Goal: Information Seeking & Learning: Learn about a topic

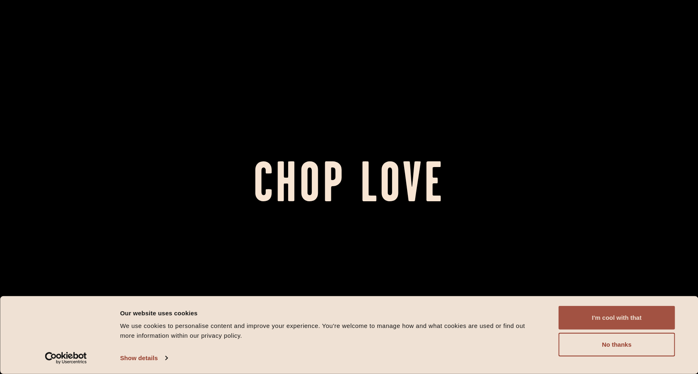
click at [617, 319] on button "I'm cool with that" at bounding box center [617, 318] width 117 height 24
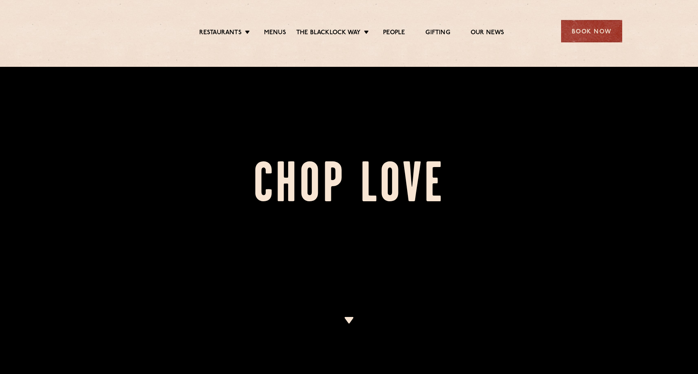
scroll to position [244, 0]
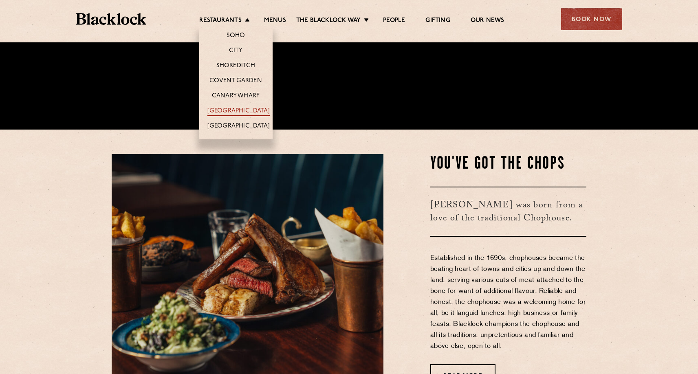
click at [246, 111] on link "[GEOGRAPHIC_DATA]" at bounding box center [238, 111] width 62 height 9
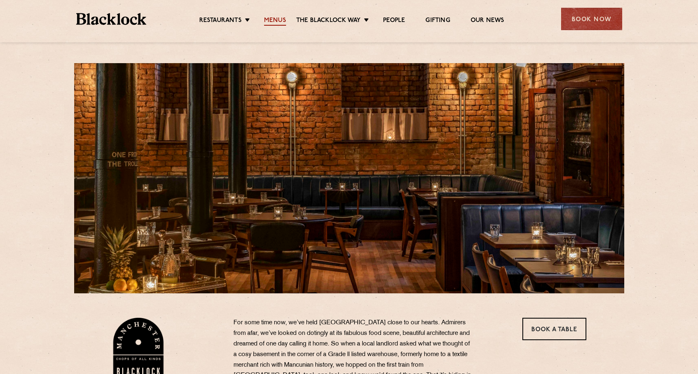
click at [279, 20] on link "Menus" at bounding box center [275, 21] width 22 height 9
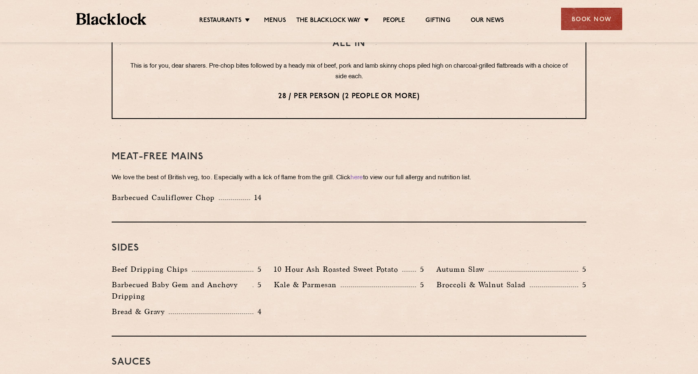
scroll to position [1100, 0]
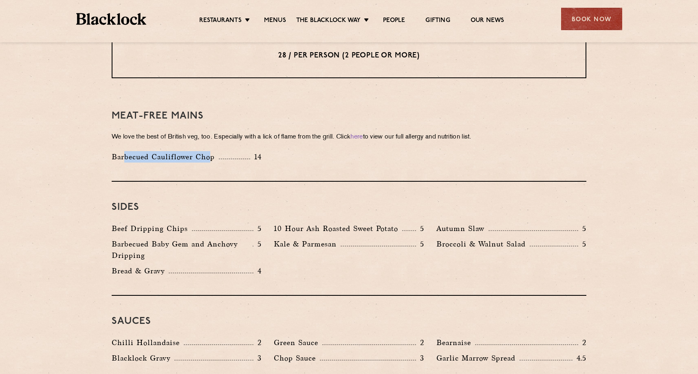
drag, startPoint x: 133, startPoint y: 145, endPoint x: 209, endPoint y: 143, distance: 75.8
click at [209, 151] on p "Barbecued Cauliflower Chop" at bounding box center [165, 156] width 107 height 11
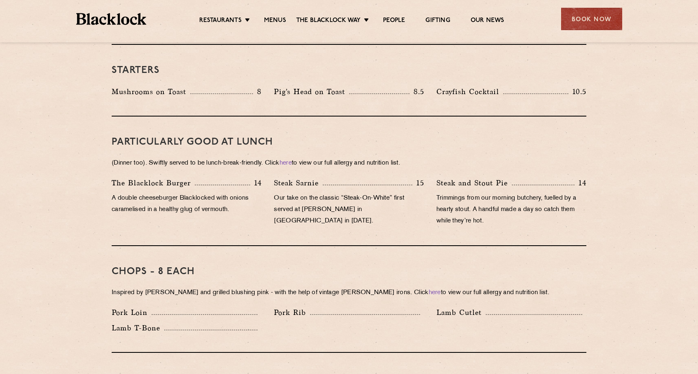
scroll to position [407, 0]
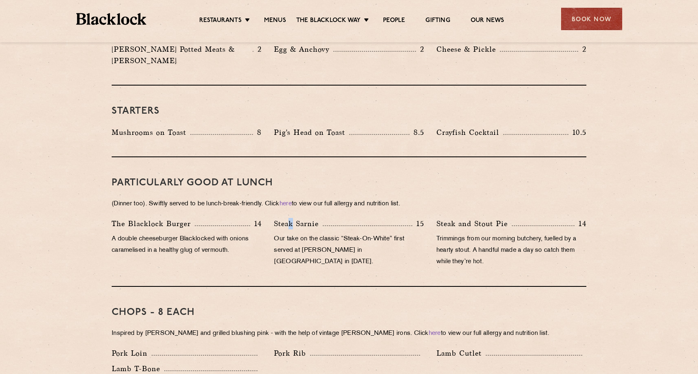
click at [294, 218] on p "Steak Sarnie" at bounding box center [298, 223] width 49 height 11
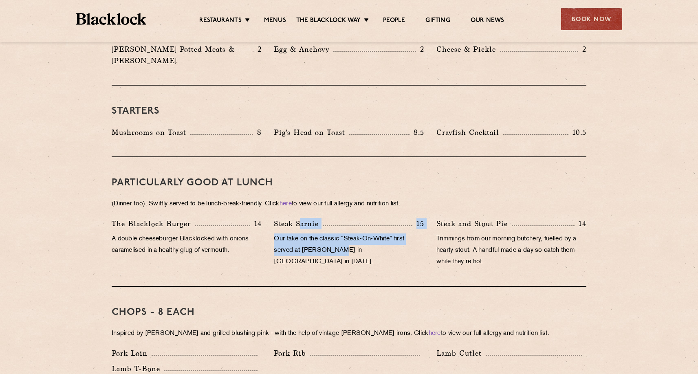
drag, startPoint x: 308, startPoint y: 218, endPoint x: 337, endPoint y: 235, distance: 32.7
click at [337, 236] on div "Steak Sarnie 15 Our take on the classic “Steak-On-White” first served at Louis’…" at bounding box center [349, 245] width 162 height 54
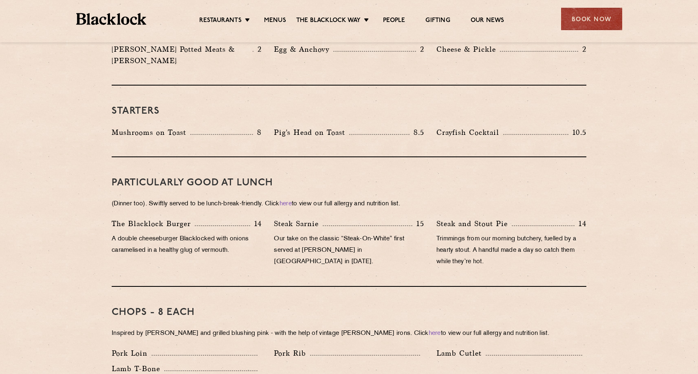
click at [230, 198] on p "(Dinner too). Swiftly served to be lunch-break-friendly. Click here to view our…" at bounding box center [349, 203] width 475 height 11
drag, startPoint x: 112, startPoint y: 192, endPoint x: 145, endPoint y: 189, distance: 33.9
click at [145, 198] on p "(Dinner too). Swiftly served to be lunch-break-friendly. Click here to view our…" at bounding box center [349, 203] width 475 height 11
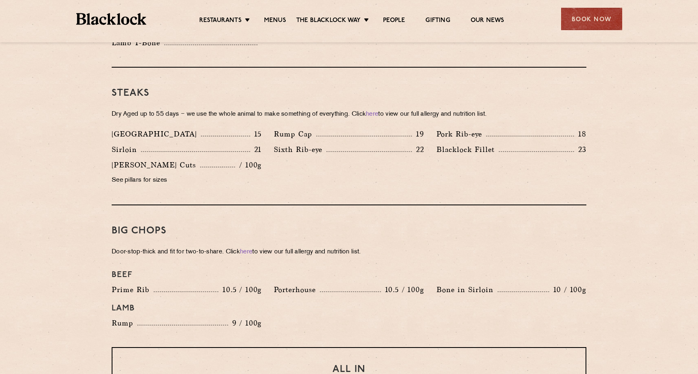
scroll to position [937, 0]
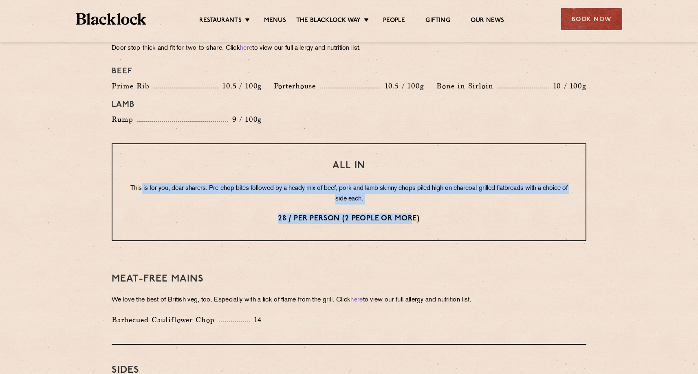
drag, startPoint x: 150, startPoint y: 176, endPoint x: 415, endPoint y: 196, distance: 265.6
click at [415, 196] on div "All In This is for you, dear sharers. Pre-chop bites followed by a heady mix of…" at bounding box center [349, 192] width 475 height 98
click at [396, 189] on p "This is for you, dear sharers. Pre-chop bites followed by a heady mix of beef, …" at bounding box center [349, 193] width 440 height 21
drag, startPoint x: 394, startPoint y: 190, endPoint x: 136, endPoint y: 177, distance: 258.3
click at [136, 183] on p "This is for you, dear sharers. Pre-chop bites followed by a heady mix of beef, …" at bounding box center [349, 193] width 440 height 21
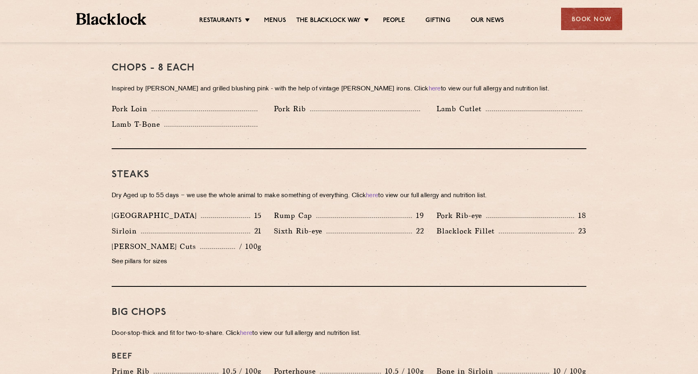
scroll to position [611, 0]
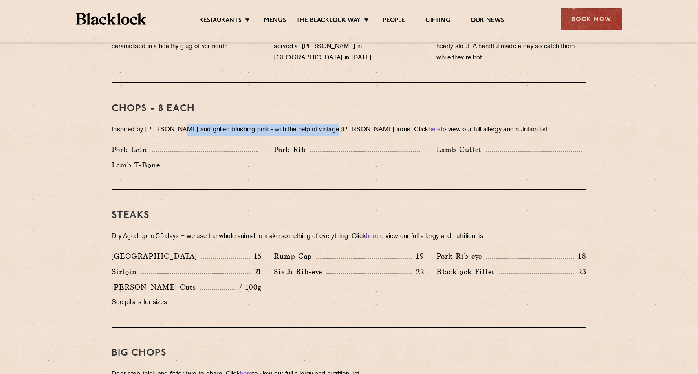
drag, startPoint x: 176, startPoint y: 117, endPoint x: 326, endPoint y: 127, distance: 150.7
click at [326, 126] on div "Chops - 8 each Inspired by Joe Beef and grilled blushing pink - with the help o…" at bounding box center [349, 136] width 475 height 107
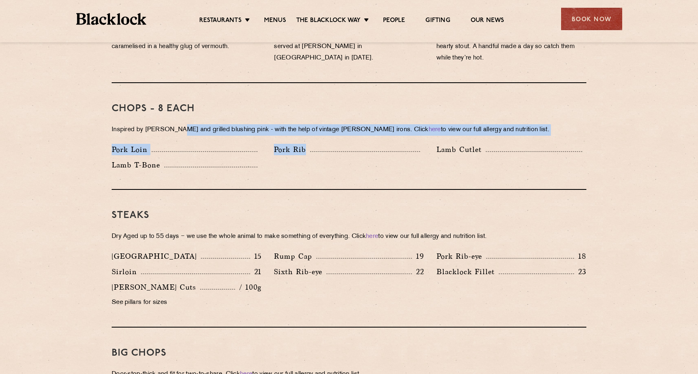
click at [299, 155] on div "Pork Loin Pork Rib Lamb Cutlet Lamb T-Bone" at bounding box center [349, 159] width 487 height 31
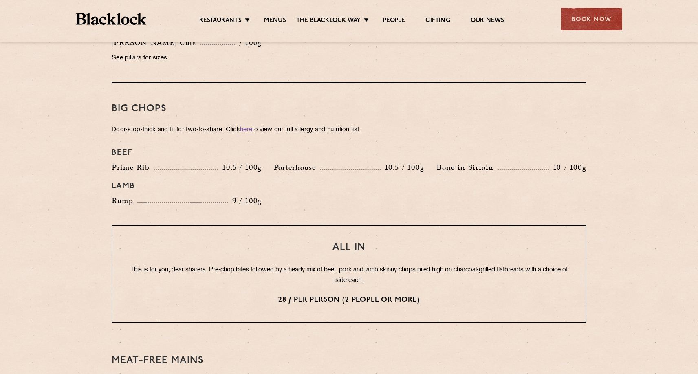
scroll to position [774, 0]
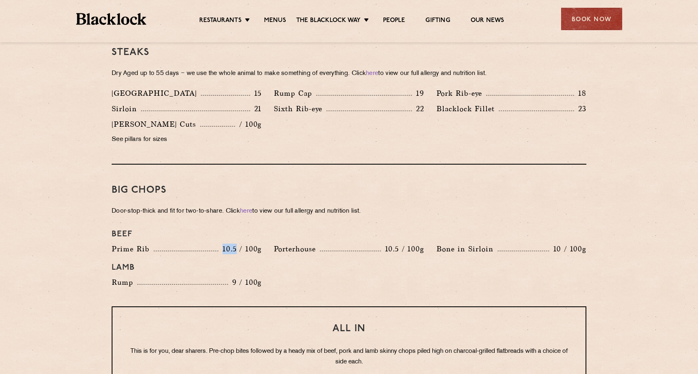
drag, startPoint x: 225, startPoint y: 236, endPoint x: 237, endPoint y: 235, distance: 12.3
click at [237, 244] on p "10.5 / 100g" at bounding box center [239, 249] width 43 height 11
drag, startPoint x: 438, startPoint y: 234, endPoint x: 512, endPoint y: 239, distance: 74.3
click at [512, 243] on div "Bone in Sirloin 10 / 100g" at bounding box center [511, 248] width 150 height 11
click at [436, 263] on h4 "Lamb" at bounding box center [349, 268] width 475 height 10
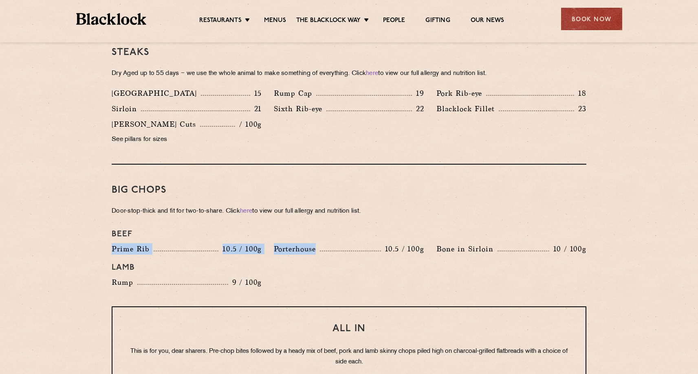
drag, startPoint x: 116, startPoint y: 237, endPoint x: 390, endPoint y: 241, distance: 274.3
click at [389, 240] on div "Beef Prime Rib 10.5 / 100g Porterhouse 10.5 / 100g Bone in Sirloin 10 / 100g La…" at bounding box center [349, 258] width 487 height 67
drag, startPoint x: 297, startPoint y: 272, endPoint x: 292, endPoint y: 274, distance: 5.3
click at [297, 272] on div "Beef Prime Rib 10.5 / 100g Porterhouse 10.5 / 100g Bone in Sirloin 10 / 100g La…" at bounding box center [349, 258] width 487 height 67
click at [282, 272] on div "Beef Prime Rib 10.5 / 100g Porterhouse 10.5 / 100g Bone in Sirloin 10 / 100g La…" at bounding box center [349, 258] width 487 height 67
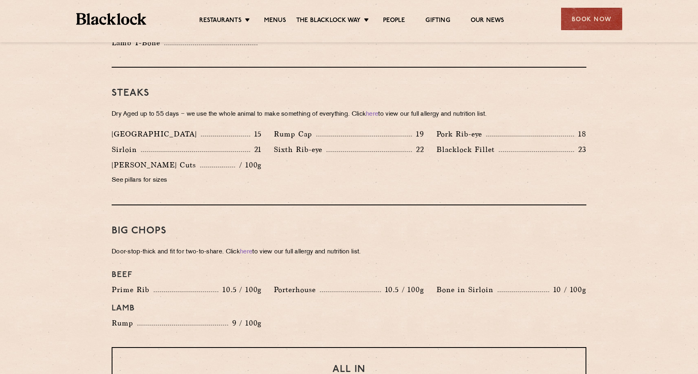
scroll to position [693, 0]
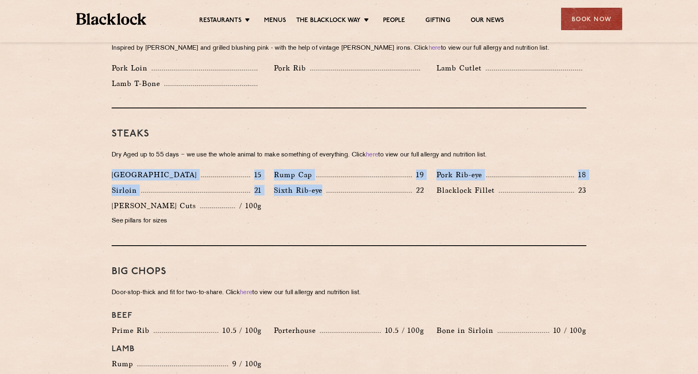
drag, startPoint x: 112, startPoint y: 163, endPoint x: 338, endPoint y: 175, distance: 226.9
click at [338, 175] on div "Denver 15 Rump Cap 19 Pork Rib-eye 18 Sirloin 21 Sixth Rib-eye 22 Blacklock Fil…" at bounding box center [349, 200] width 487 height 62
click at [350, 188] on div "Sixth Rib-eye 22" at bounding box center [349, 192] width 162 height 15
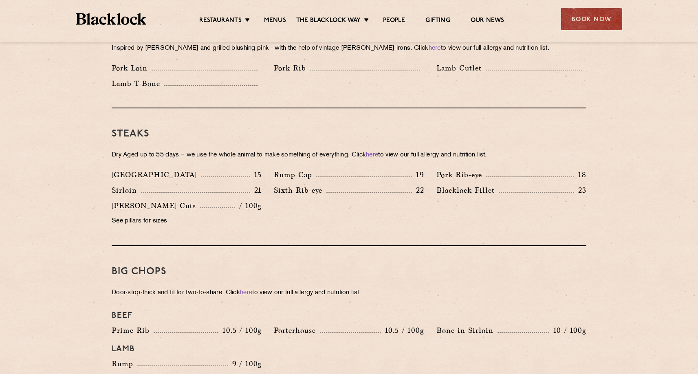
scroll to position [652, 0]
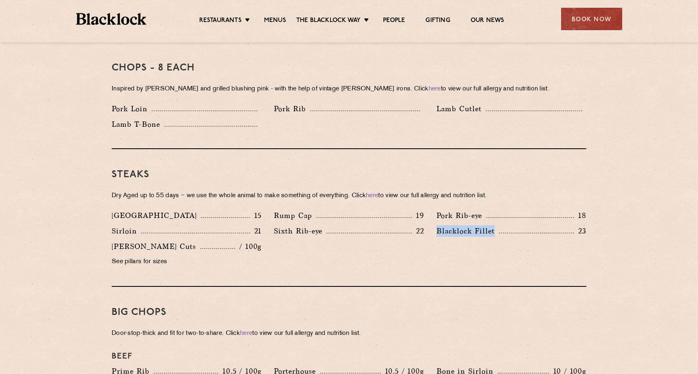
drag, startPoint x: 436, startPoint y: 220, endPoint x: 500, endPoint y: 220, distance: 64.0
click at [500, 225] on div "Blacklock Fillet 23" at bounding box center [511, 230] width 150 height 11
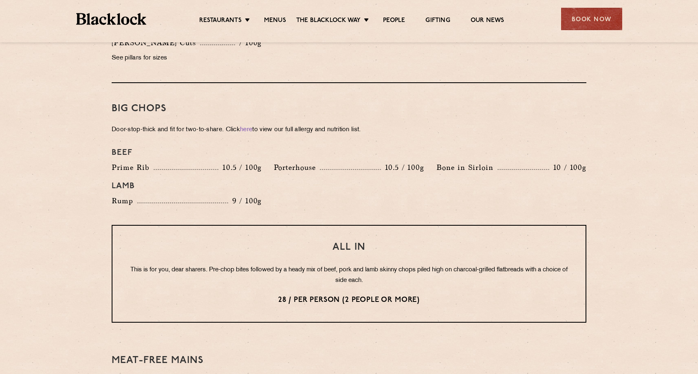
scroll to position [937, 0]
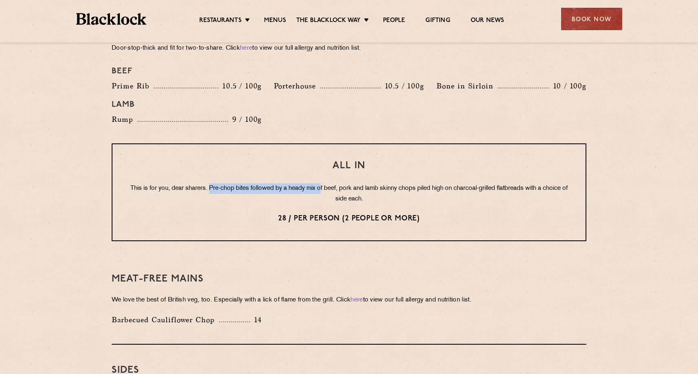
drag, startPoint x: 232, startPoint y: 172, endPoint x: 331, endPoint y: 175, distance: 98.7
click at [332, 174] on div "All In This is for you, dear sharers. Pre-chop bites followed by a heady mix of…" at bounding box center [349, 192] width 475 height 98
drag, startPoint x: 277, startPoint y: 204, endPoint x: 285, endPoint y: 204, distance: 8.6
click at [285, 214] on p "28 / per person (2 people or more)" at bounding box center [349, 219] width 440 height 11
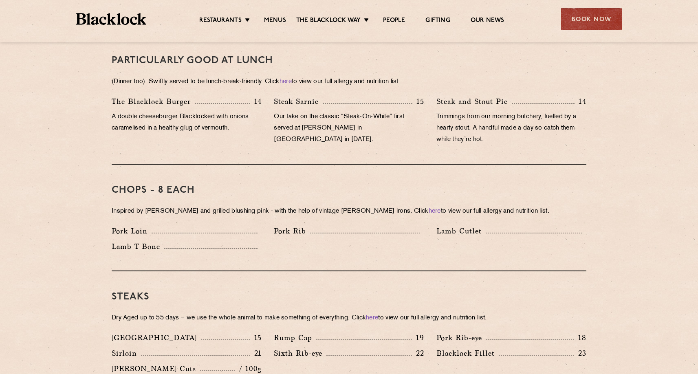
scroll to position [448, 0]
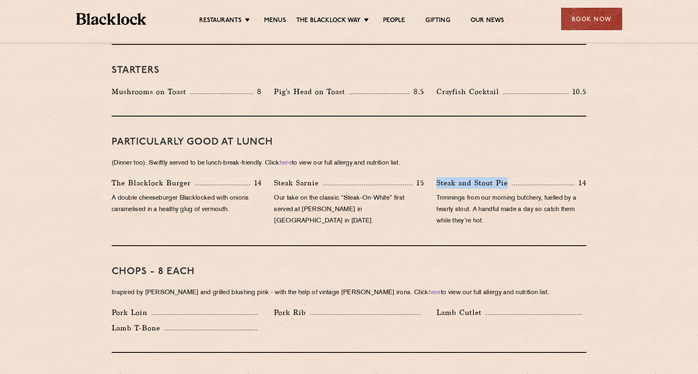
drag, startPoint x: 436, startPoint y: 169, endPoint x: 509, endPoint y: 174, distance: 73.9
click at [509, 177] on div "Steak and Stout Pie 14 Trimmings from our morning butchery, fuelled by a hearty…" at bounding box center [511, 204] width 162 height 54
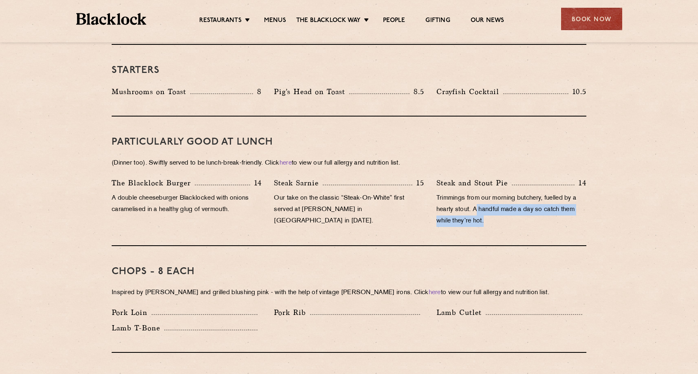
drag, startPoint x: 479, startPoint y: 198, endPoint x: 489, endPoint y: 208, distance: 14.4
click at [489, 208] on p "Trimmings from our morning butchery, fuelled by a hearty stout. A handful made …" at bounding box center [511, 210] width 150 height 34
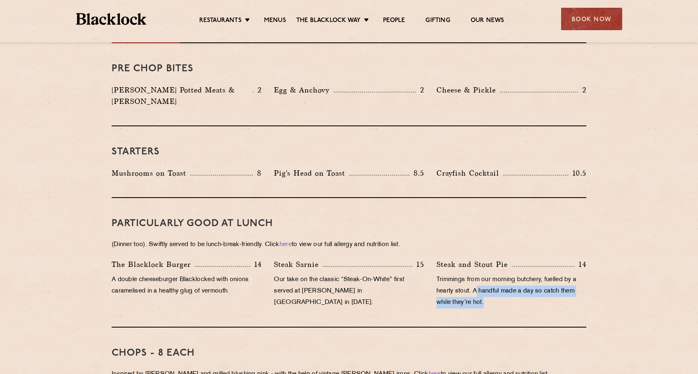
scroll to position [326, 0]
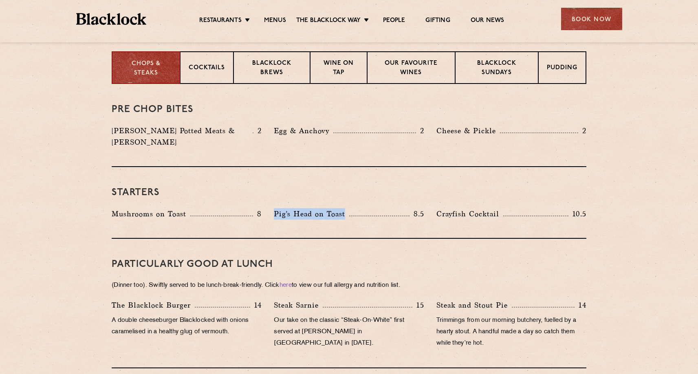
drag, startPoint x: 276, startPoint y: 201, endPoint x: 345, endPoint y: 200, distance: 68.9
click at [345, 208] on p "Pig's Head on Toast" at bounding box center [311, 213] width 75 height 11
